Goal: Task Accomplishment & Management: Use online tool/utility

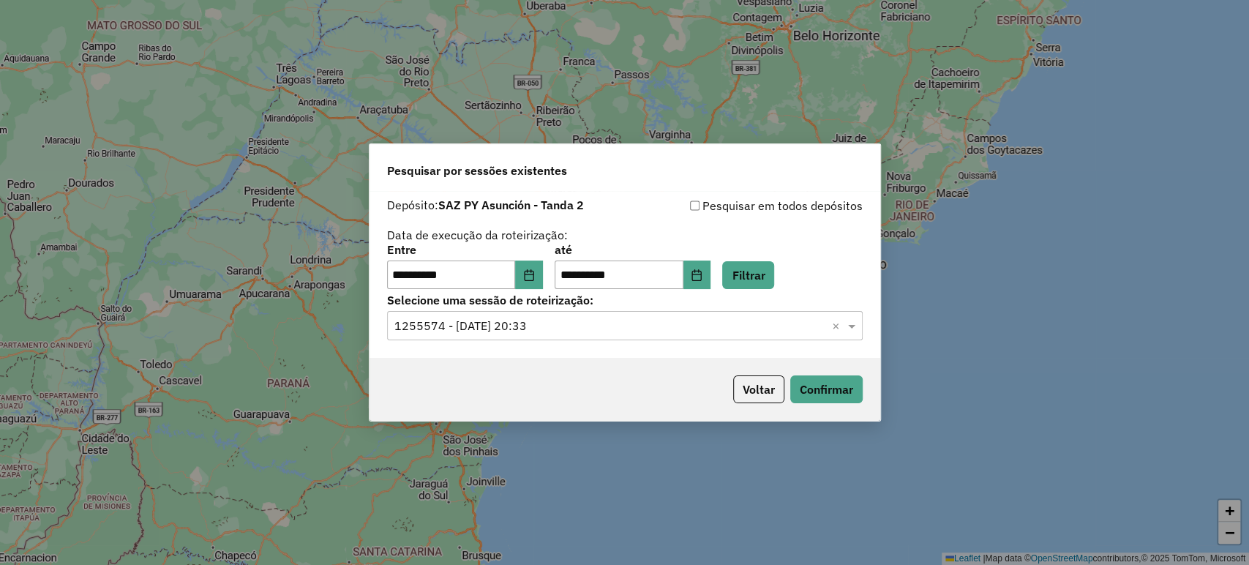
click at [714, 308] on div "Selecione uma sessão de roteirização: Selecione uma sessão × 1255574 - 29/08/20…" at bounding box center [625, 317] width 476 height 45
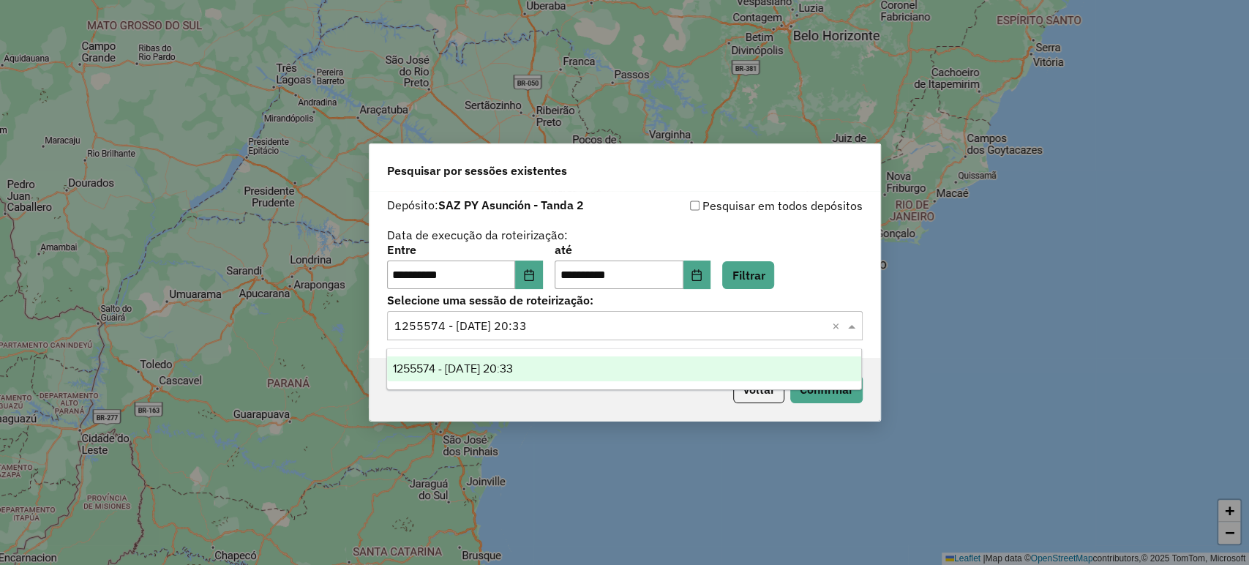
click at [688, 326] on input "text" at bounding box center [610, 327] width 432 height 18
click at [649, 233] on div "**********" at bounding box center [625, 243] width 476 height 93
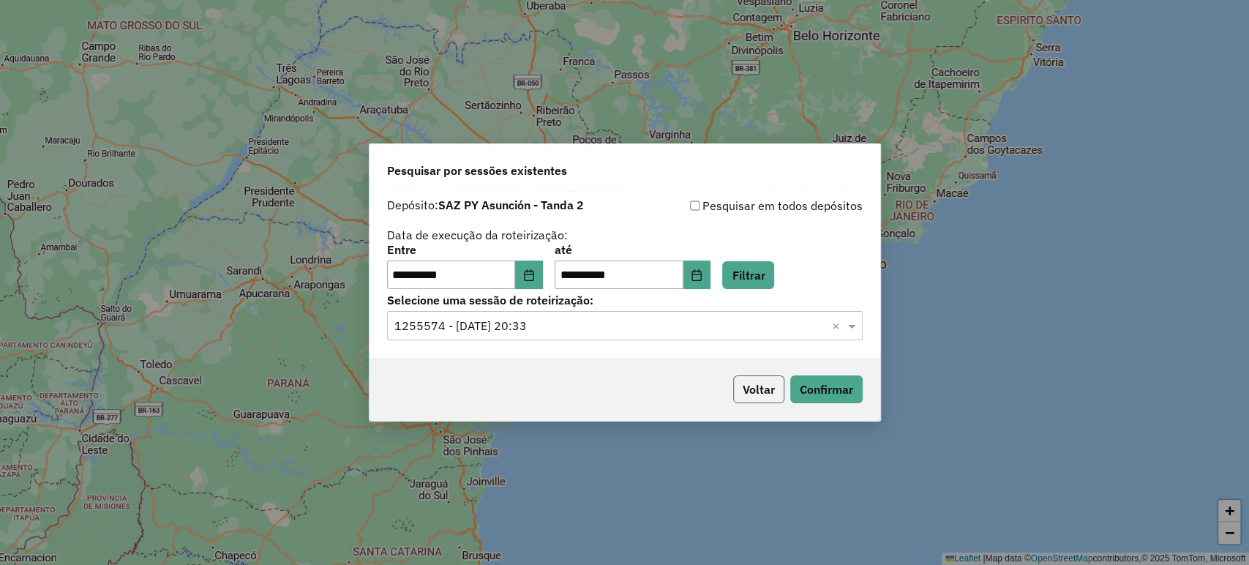
click at [765, 378] on button "Voltar" at bounding box center [758, 389] width 51 height 28
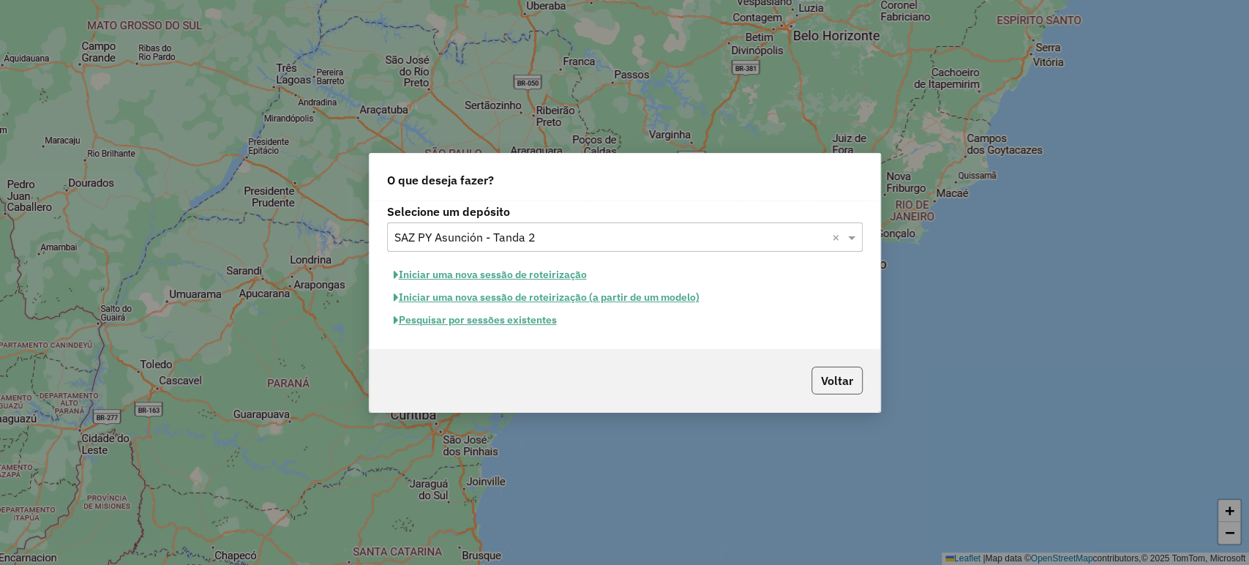
click at [842, 374] on button "Voltar" at bounding box center [836, 381] width 51 height 28
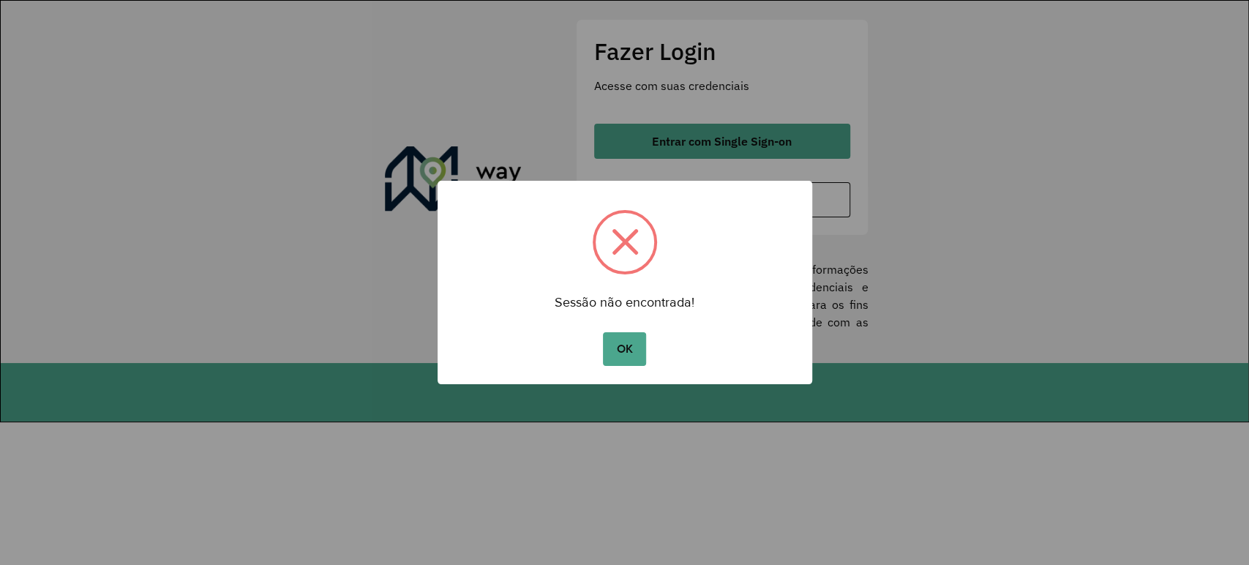
drag, startPoint x: 603, startPoint y: 355, endPoint x: 612, endPoint y: 350, distance: 10.8
click at [606, 355] on button "OK" at bounding box center [624, 349] width 43 height 34
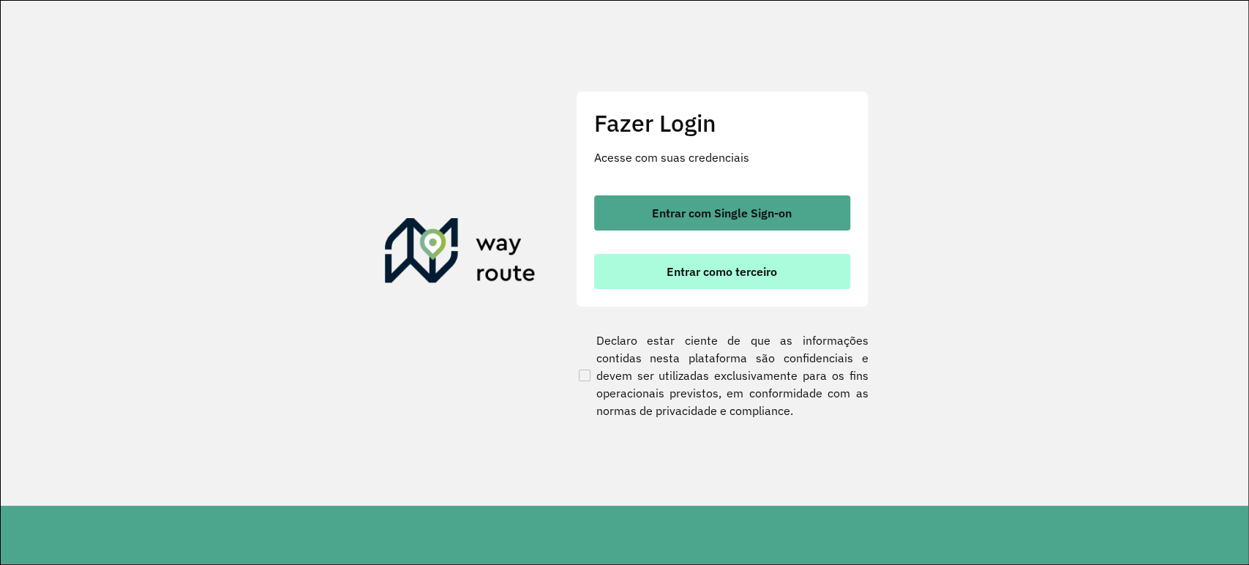
drag, startPoint x: 664, startPoint y: 272, endPoint x: 655, endPoint y: 270, distance: 9.8
click at [664, 272] on button "Entrar como terceiro" at bounding box center [722, 271] width 256 height 35
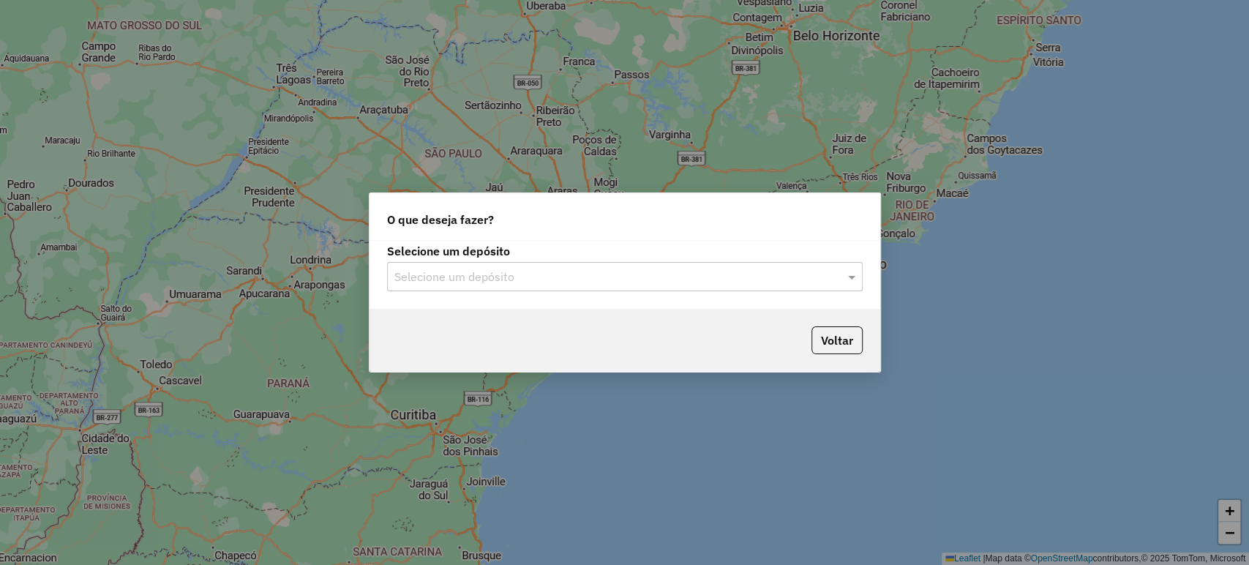
click at [458, 268] on input "text" at bounding box center [610, 277] width 432 height 18
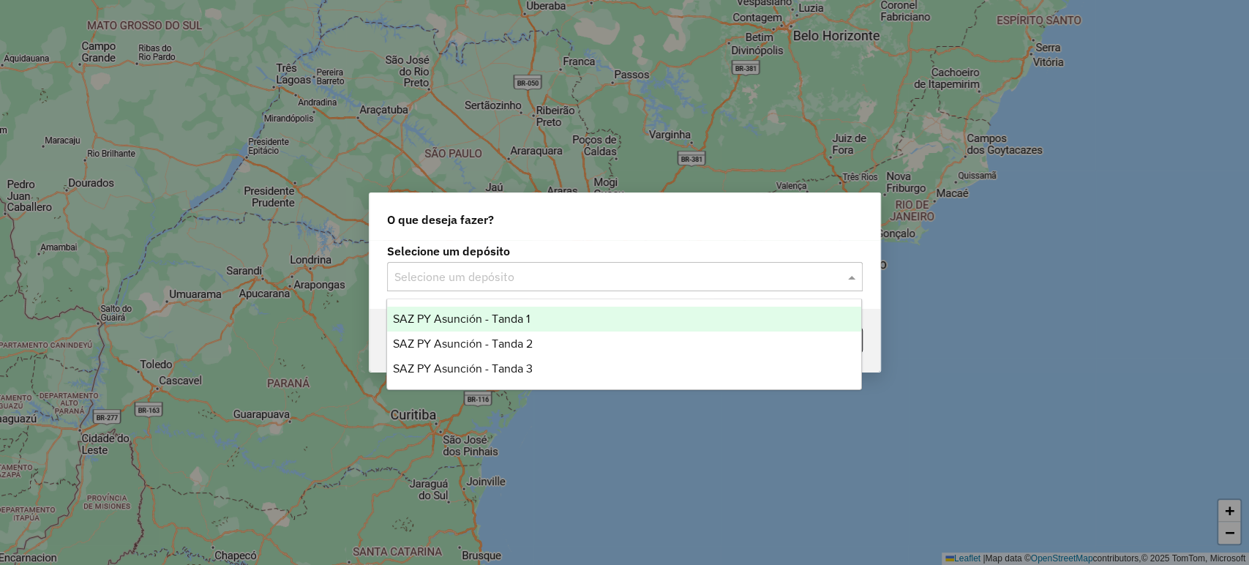
click at [536, 109] on div "O que deseja fazer? Selecione um depósito Selecione um depósito Voltar" at bounding box center [624, 282] width 1249 height 565
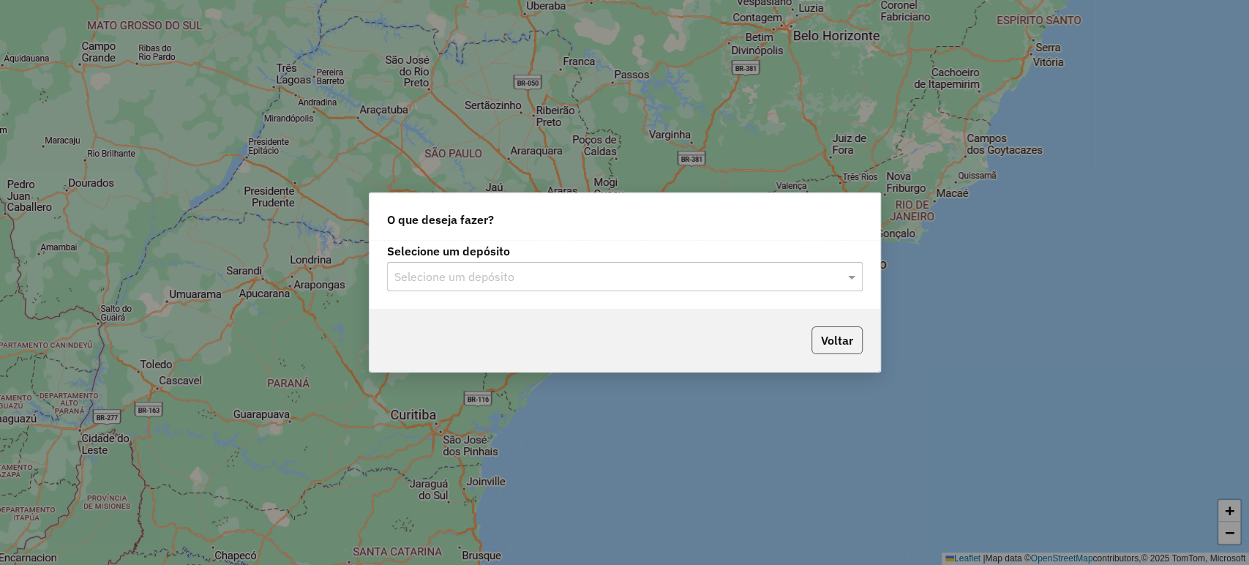
click at [814, 341] on button "Voltar" at bounding box center [836, 340] width 51 height 28
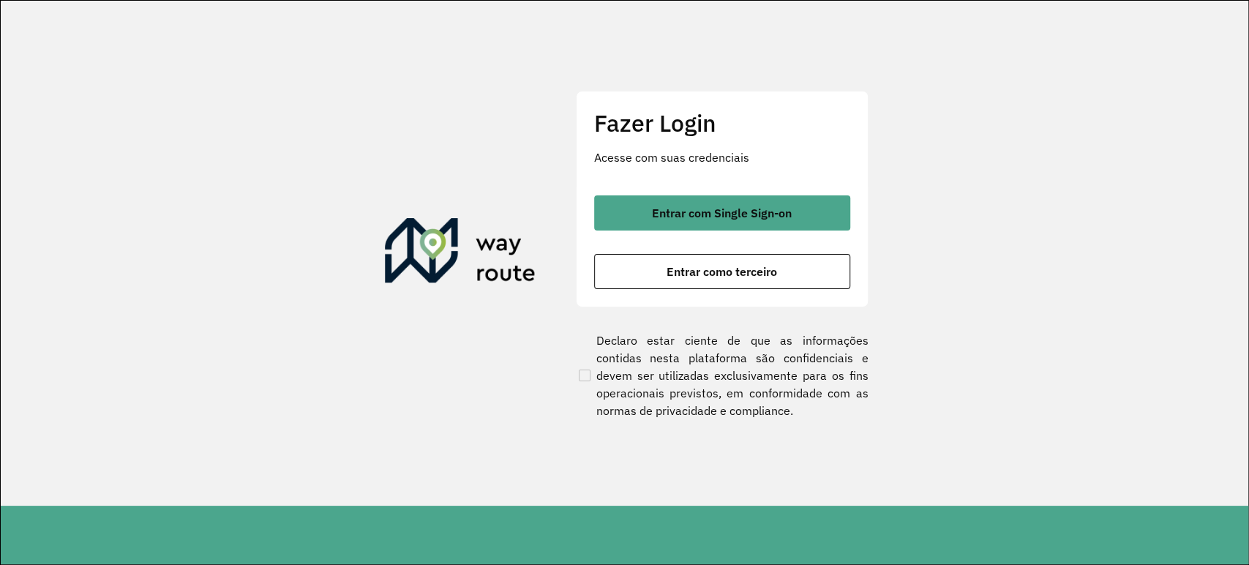
click at [672, 251] on div "Entrar com Single Sign-on Entrar como terceiro" at bounding box center [722, 242] width 256 height 94
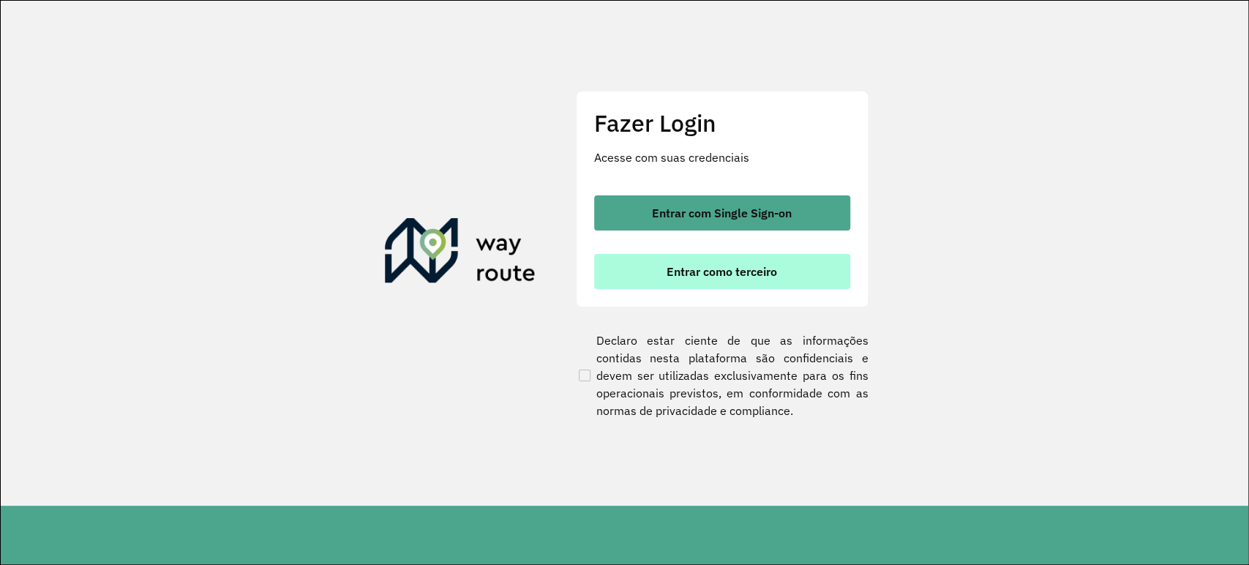
click at [722, 266] on span "Entrar como terceiro" at bounding box center [721, 272] width 110 height 12
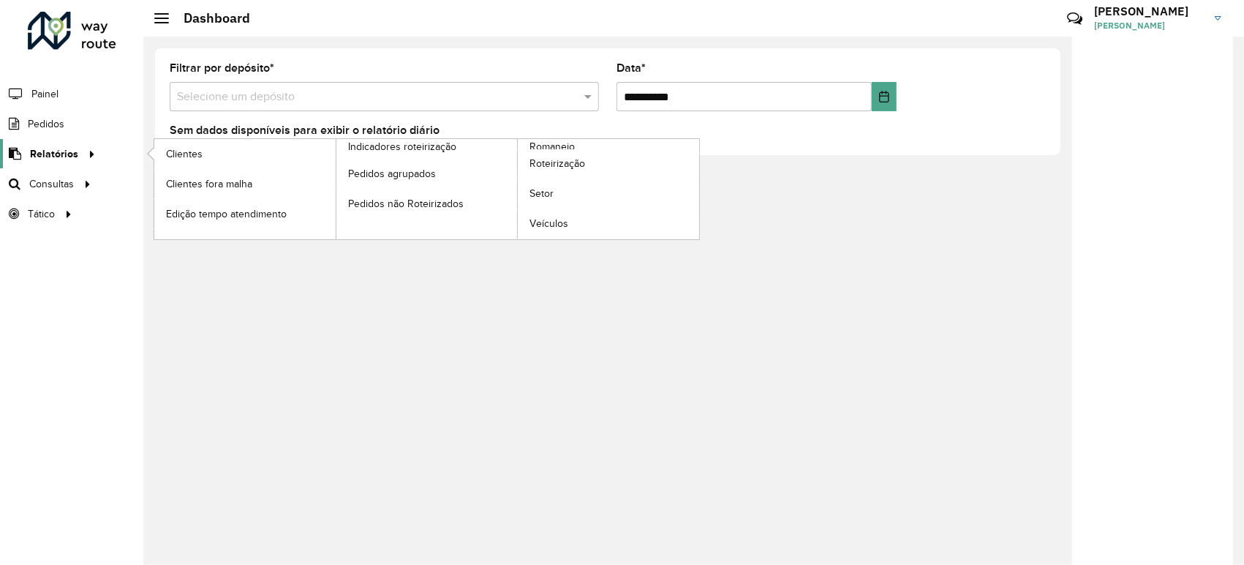
click at [34, 164] on link "Relatórios" at bounding box center [50, 153] width 100 height 29
click at [554, 167] on span "Roteirização" at bounding box center [559, 163] width 59 height 15
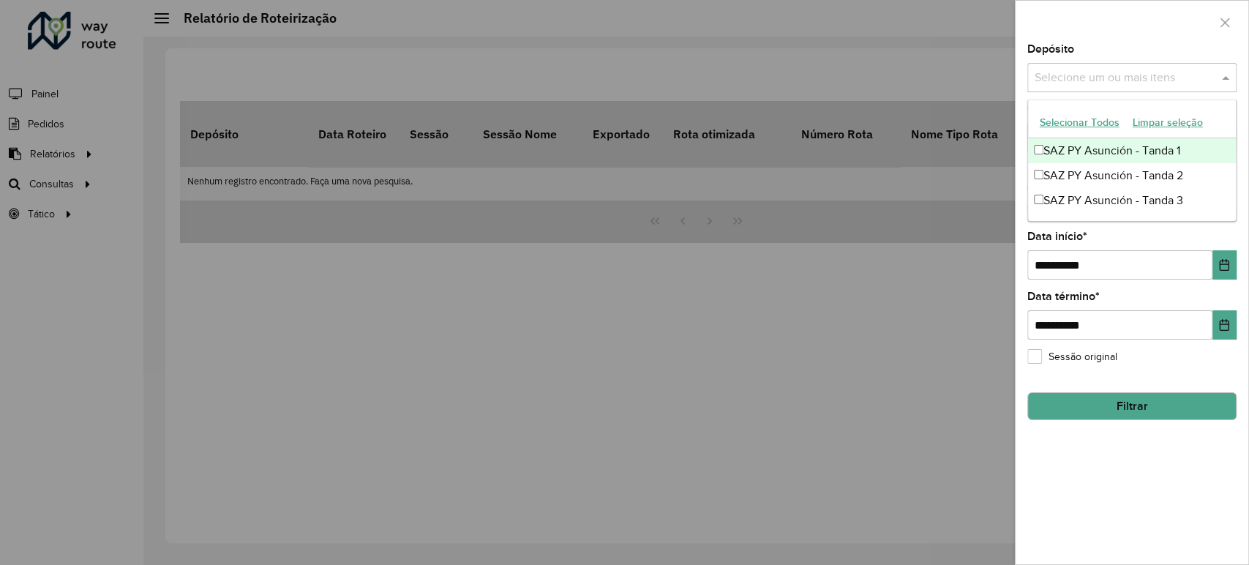
click at [1081, 78] on input "text" at bounding box center [1124, 79] width 187 height 18
click at [1048, 154] on div "SAZ PY Asunción - Tanda 1" at bounding box center [1132, 150] width 208 height 25
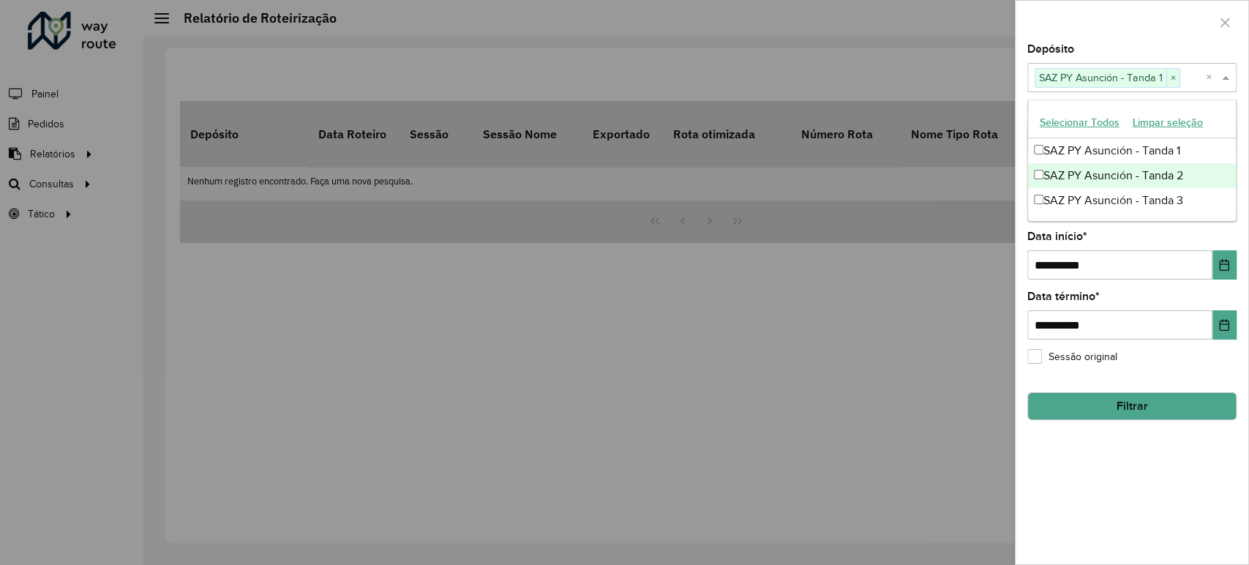
click at [1051, 174] on div "SAZ PY Asunción - Tanda 2" at bounding box center [1132, 175] width 208 height 25
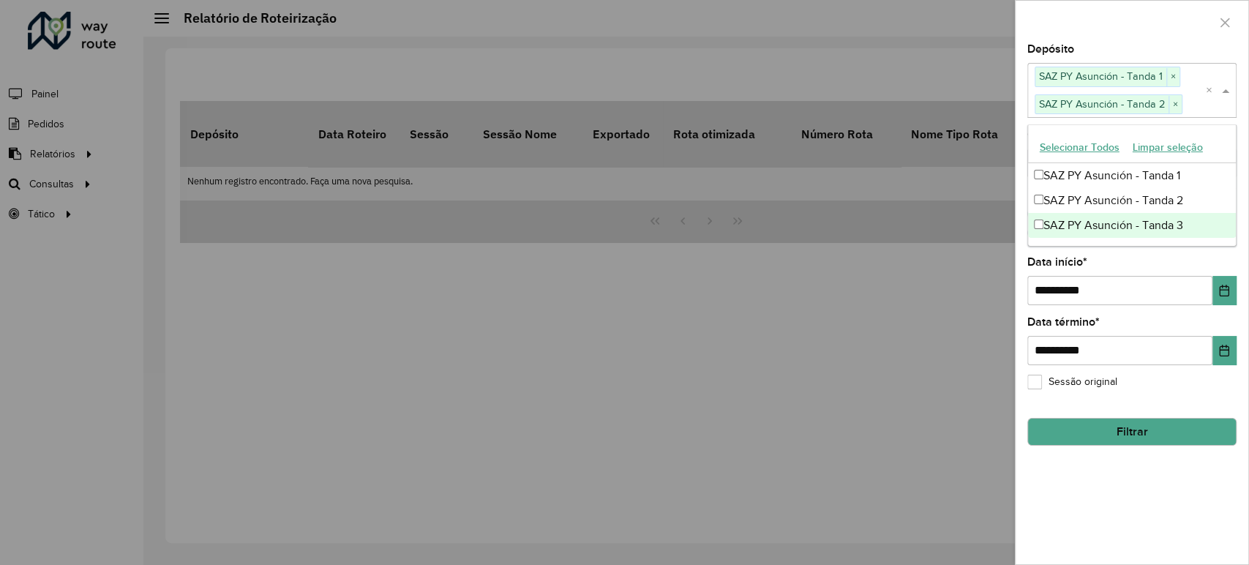
drag, startPoint x: 1065, startPoint y: 217, endPoint x: 1066, endPoint y: 194, distance: 22.7
click at [1065, 217] on div "SAZ PY Asunción - Tanda 3" at bounding box center [1132, 225] width 208 height 25
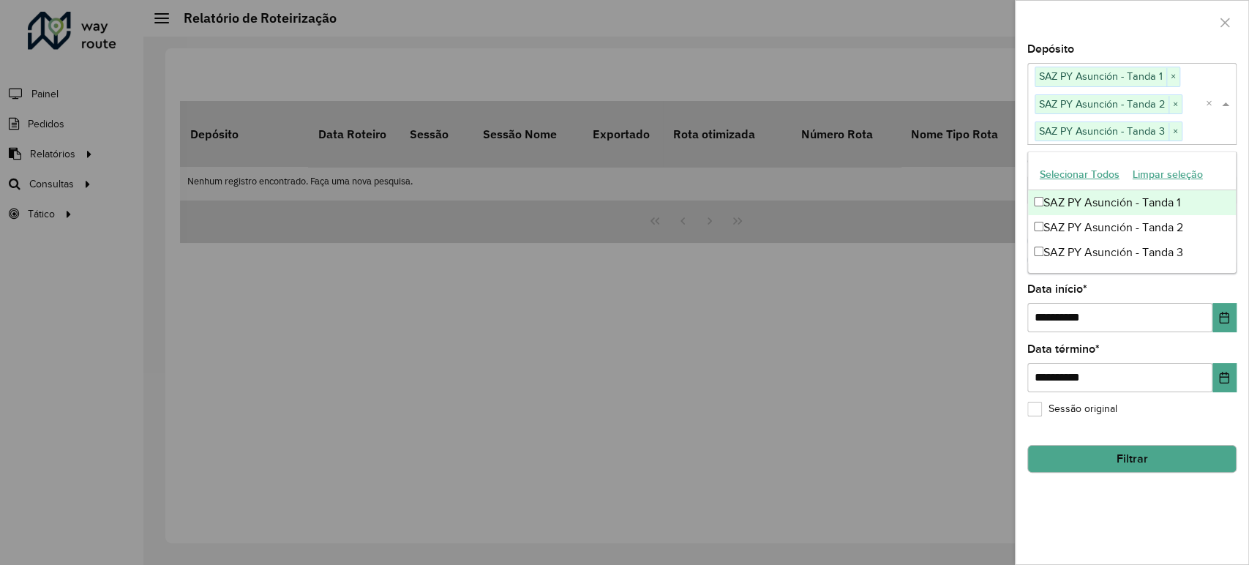
click at [1107, 32] on div at bounding box center [1131, 22] width 233 height 43
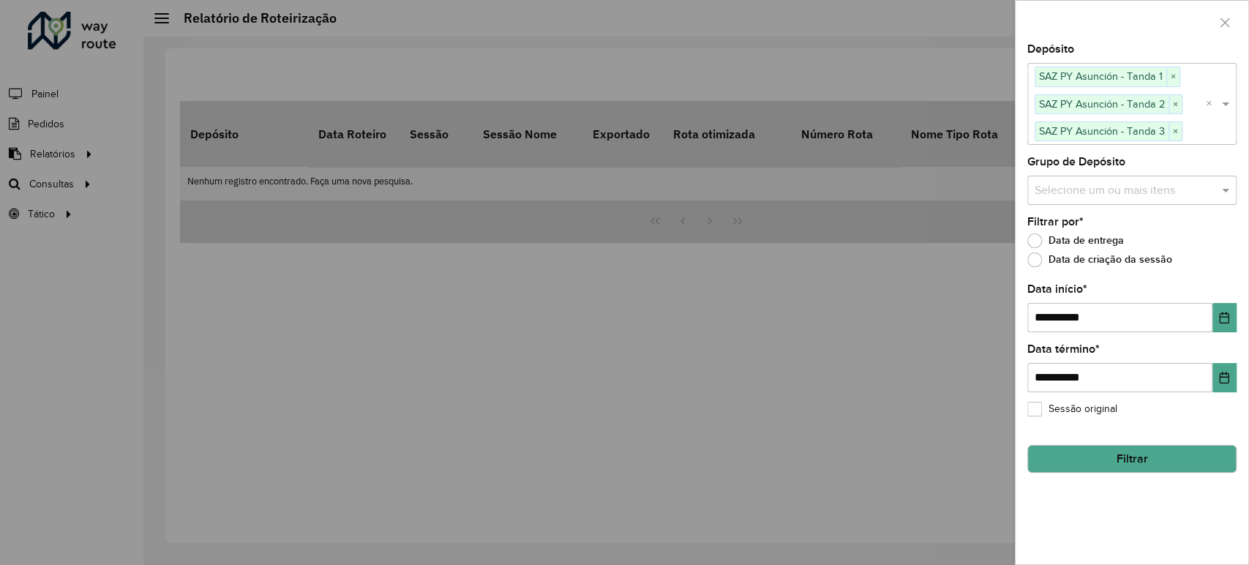
click at [1036, 260] on label "Data de criação da sessão" at bounding box center [1099, 259] width 145 height 15
click at [1037, 244] on label "Data de entrega" at bounding box center [1075, 240] width 97 height 15
click at [1223, 317] on icon "Choose Date" at bounding box center [1224, 318] width 12 height 12
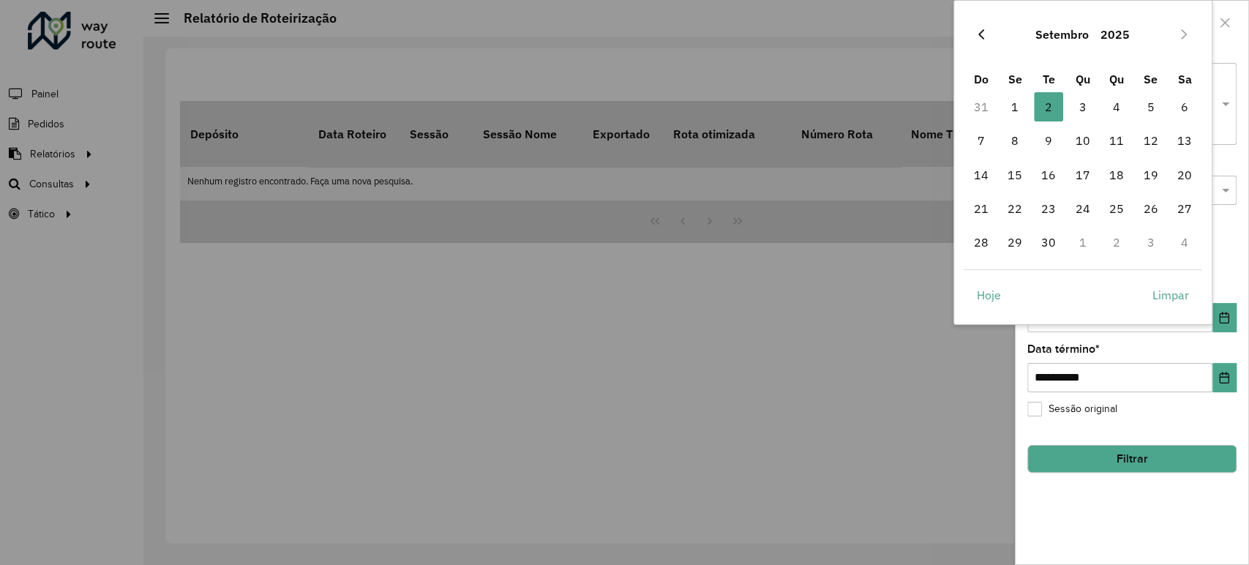
click at [983, 35] on icon "Previous Month" at bounding box center [981, 35] width 12 height 12
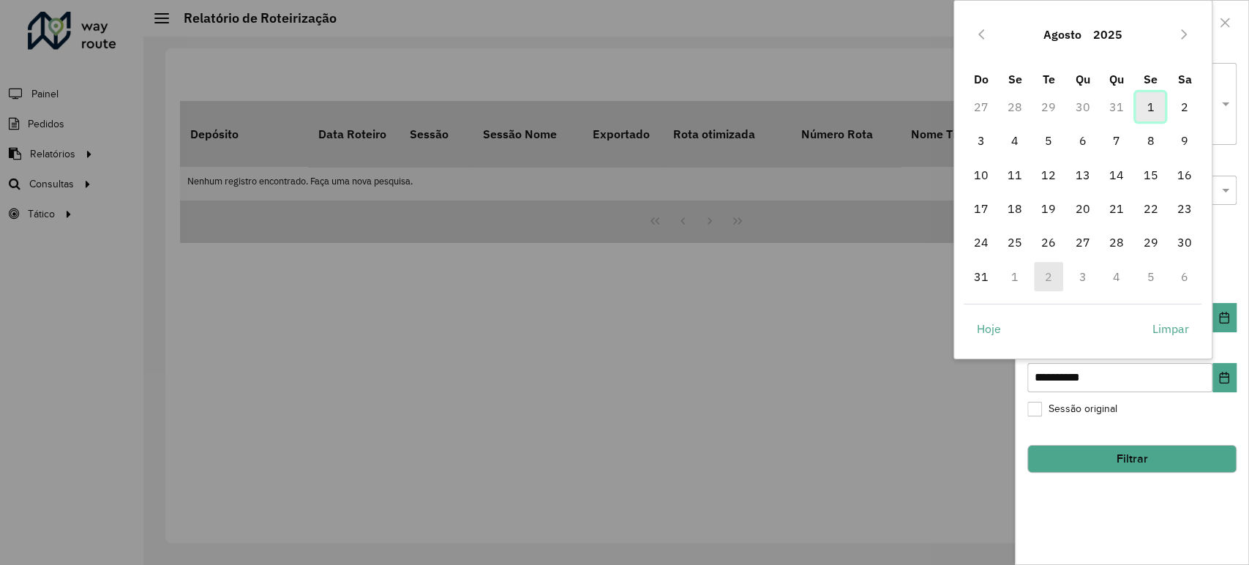
click at [1139, 108] on span "1" at bounding box center [1149, 106] width 29 height 29
type input "**********"
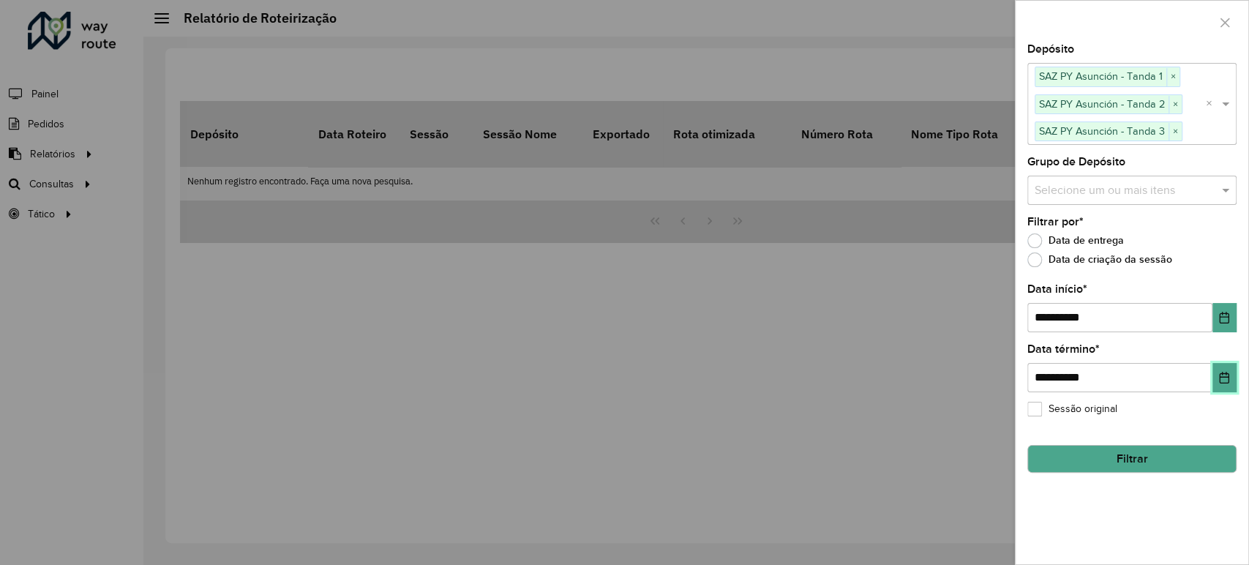
click at [1222, 381] on icon "Choose Date" at bounding box center [1224, 378] width 12 height 12
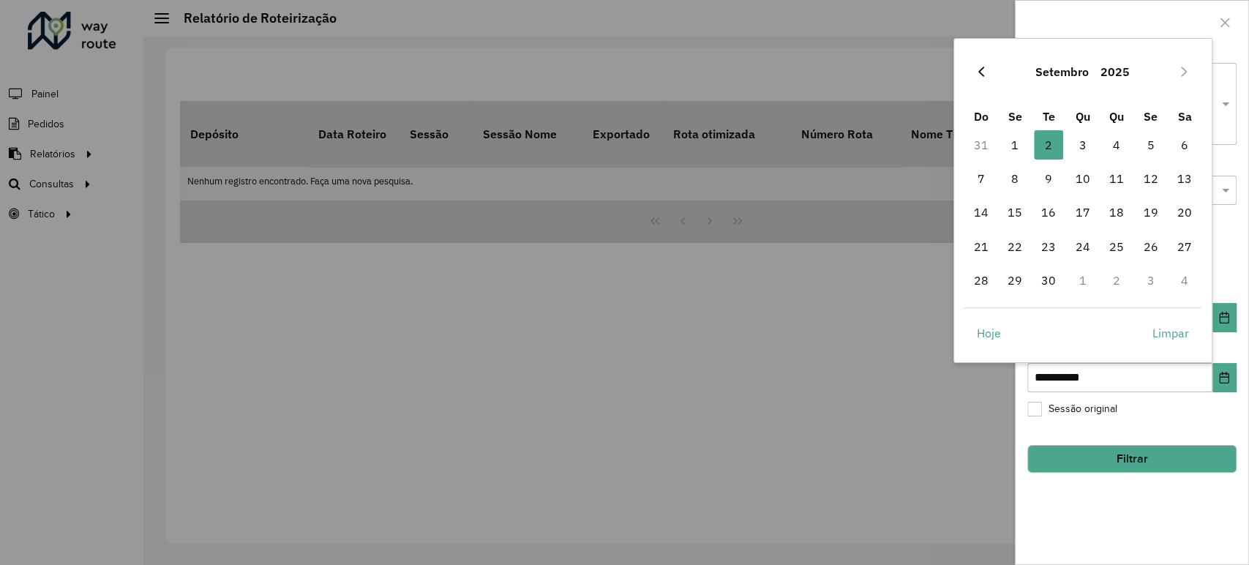
click at [988, 70] on button "Previous Month" at bounding box center [980, 71] width 23 height 23
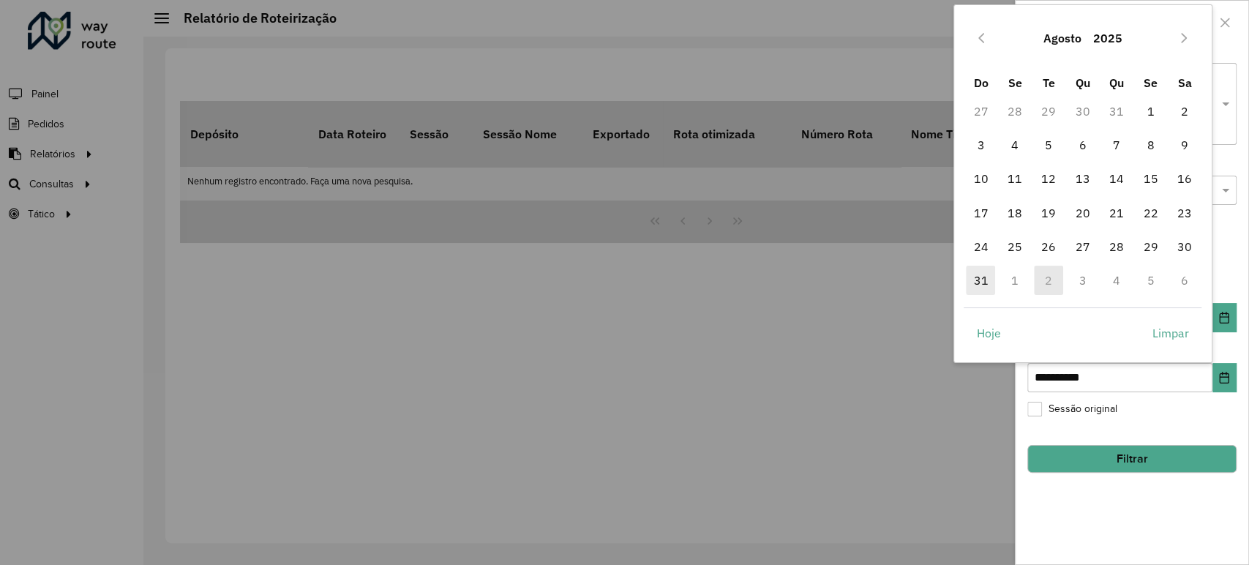
click at [974, 285] on span "31" at bounding box center [980, 280] width 29 height 29
type input "**********"
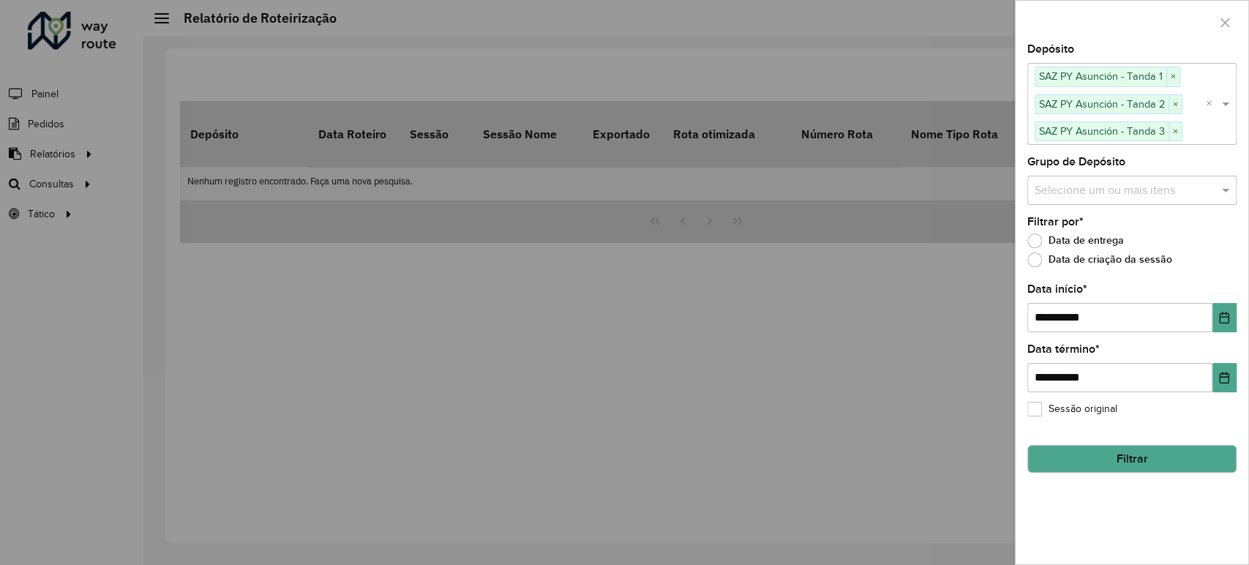
click at [1135, 458] on button "Filtrar" at bounding box center [1131, 459] width 209 height 28
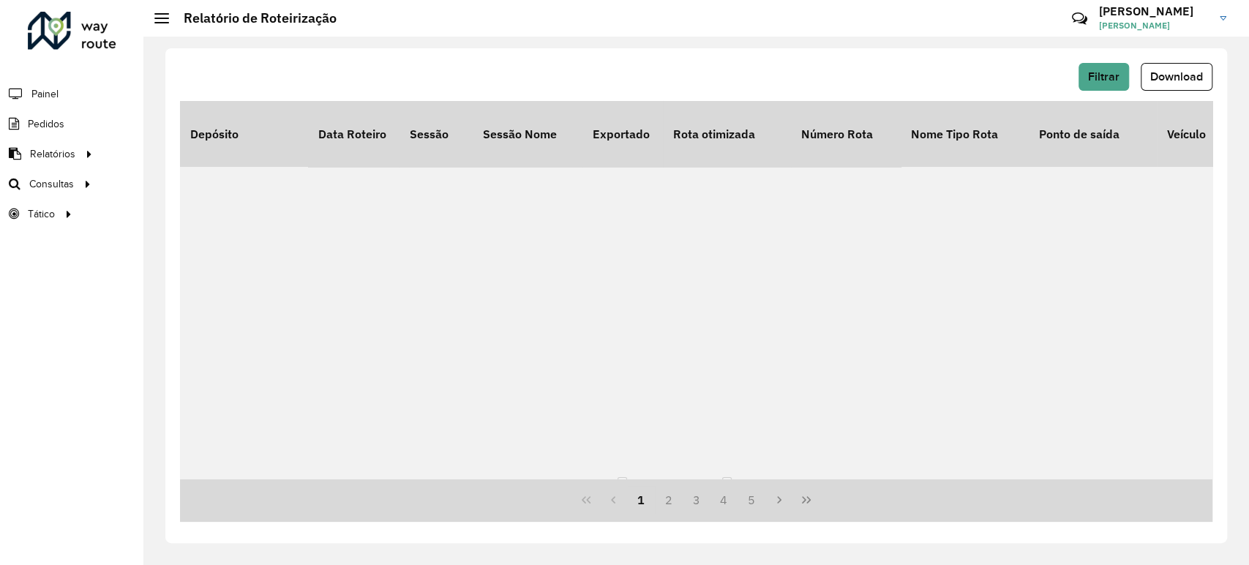
click at [295, 476] on div "Depósito Data Roteiro Sessão Sessão Nome Exportado Rota otimizada Número Rota N…" at bounding box center [696, 289] width 1032 height 377
click at [1163, 87] on button "Download" at bounding box center [1177, 77] width 72 height 28
